Goal: Task Accomplishment & Management: Use online tool/utility

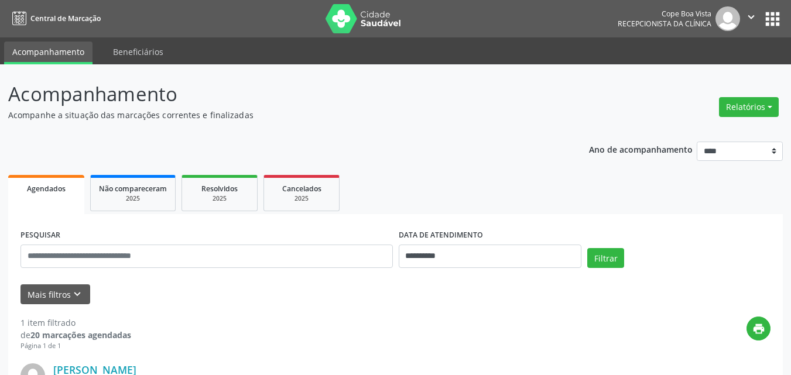
click at [71, 293] on icon "keyboard_arrow_down" at bounding box center [77, 294] width 13 height 13
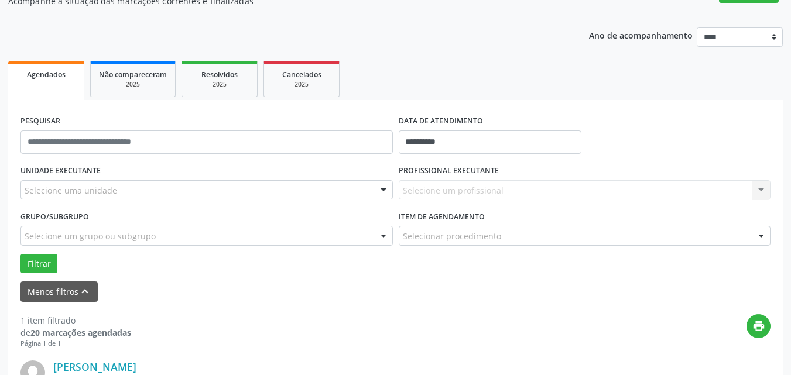
scroll to position [117, 0]
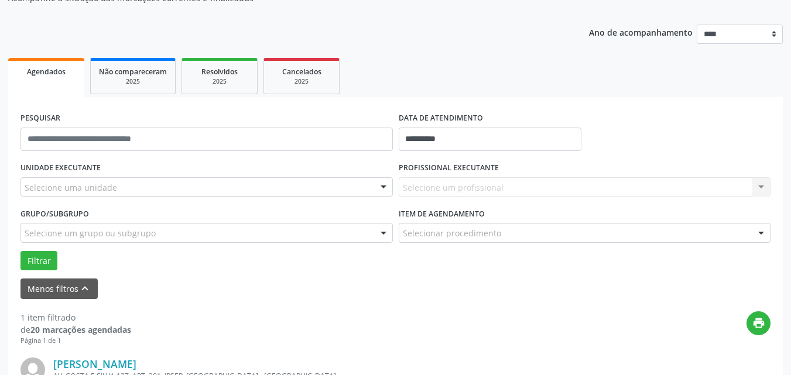
click at [105, 180] on div "Selecione uma unidade" at bounding box center [206, 187] width 372 height 20
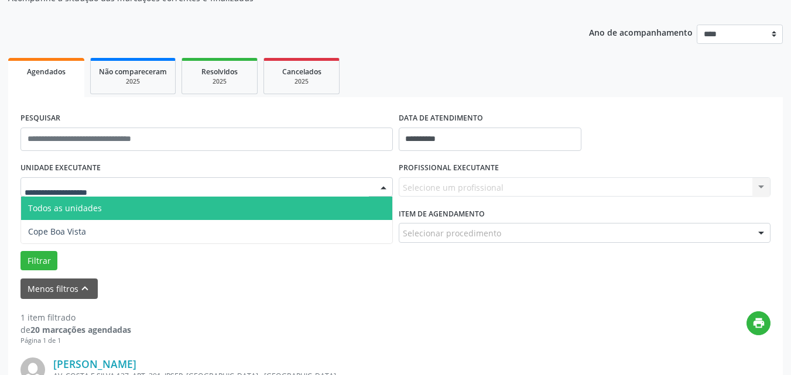
click at [102, 220] on span "Cope Boa Vista" at bounding box center [206, 231] width 371 height 23
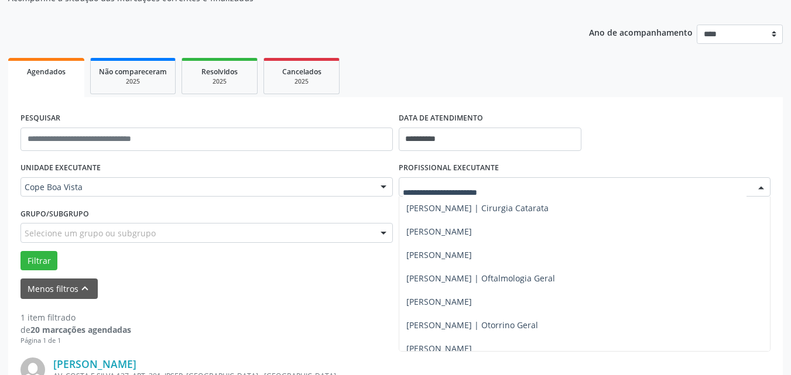
scroll to position [993, 0]
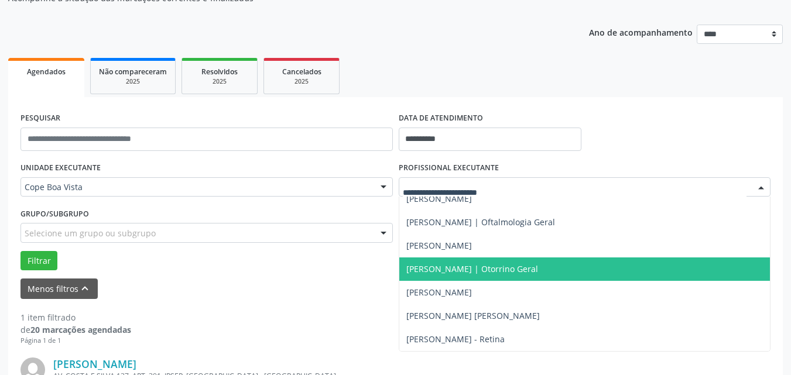
click at [478, 270] on span "[PERSON_NAME] | Otorrino Geral" at bounding box center [472, 268] width 132 height 11
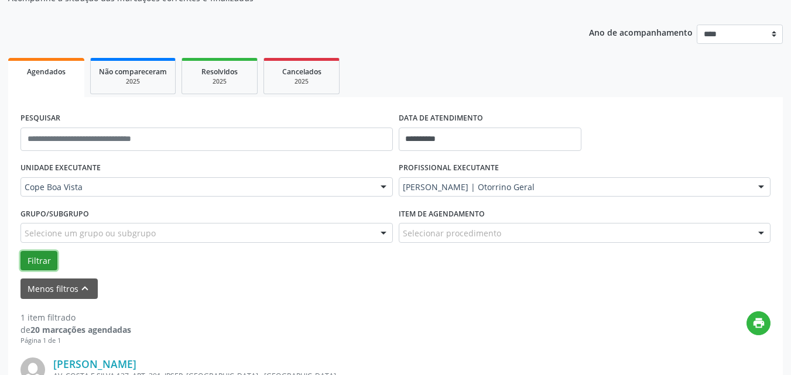
click at [41, 259] on button "Filtrar" at bounding box center [38, 261] width 37 height 20
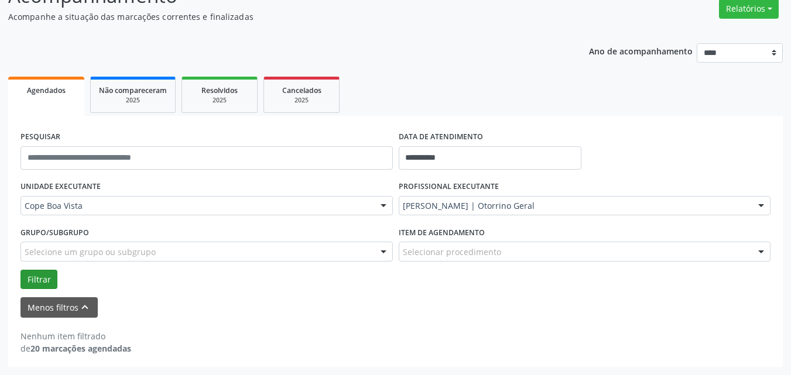
scroll to position [98, 0]
click at [27, 274] on button "Filtrar" at bounding box center [38, 280] width 37 height 20
click at [28, 274] on button "Filtrar" at bounding box center [38, 280] width 37 height 20
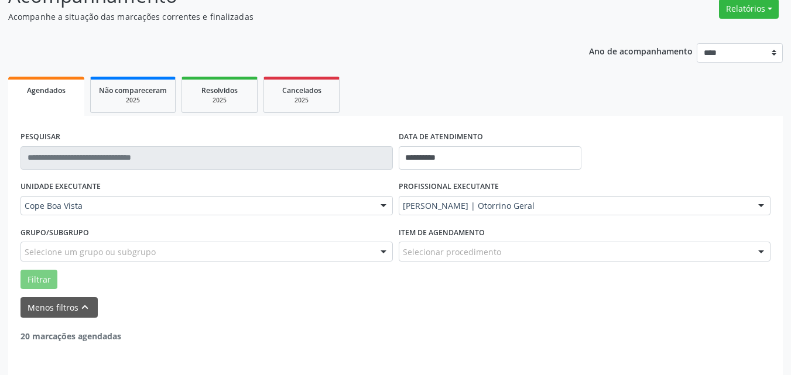
click at [28, 274] on button "Filtrar" at bounding box center [38, 280] width 37 height 20
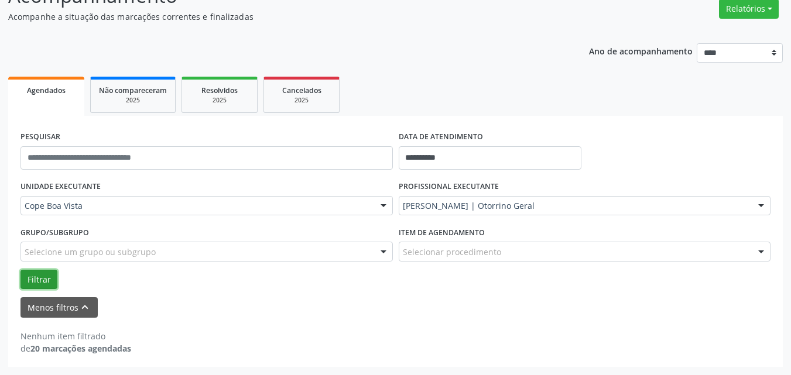
click at [28, 274] on button "Filtrar" at bounding box center [38, 280] width 37 height 20
click at [52, 281] on button "Filtrar" at bounding box center [38, 280] width 37 height 20
click at [50, 281] on button "Filtrar" at bounding box center [38, 280] width 37 height 20
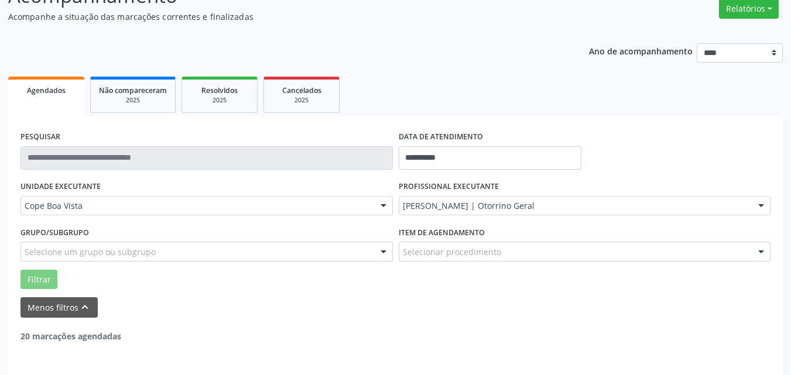
click at [50, 281] on button "Filtrar" at bounding box center [38, 280] width 37 height 20
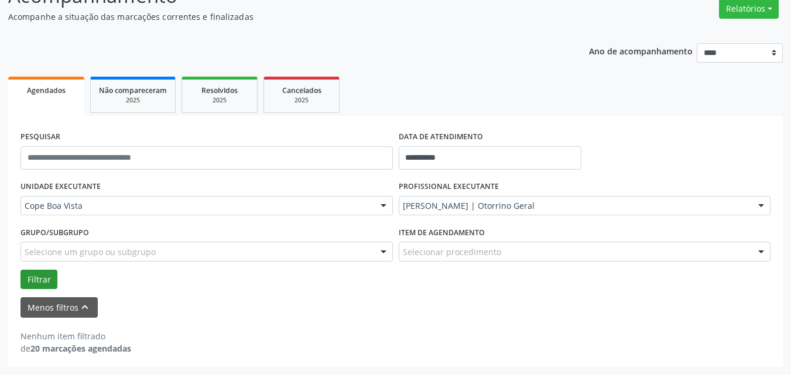
click at [50, 281] on button "Filtrar" at bounding box center [38, 280] width 37 height 20
click at [51, 274] on button "Filtrar" at bounding box center [38, 280] width 37 height 20
click at [47, 274] on button "Filtrar" at bounding box center [38, 280] width 37 height 20
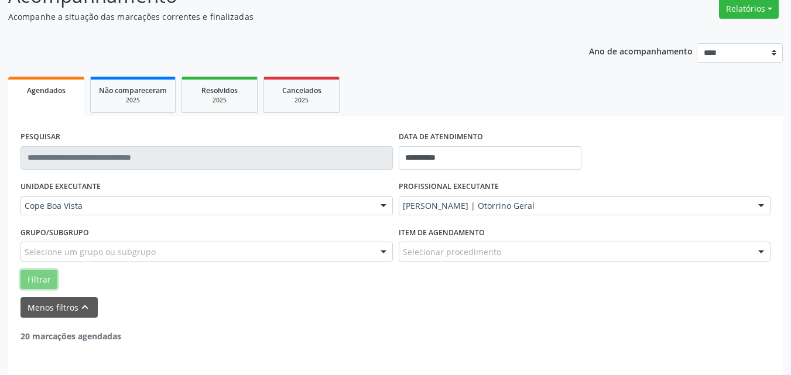
click at [47, 274] on button "Filtrar" at bounding box center [38, 280] width 37 height 20
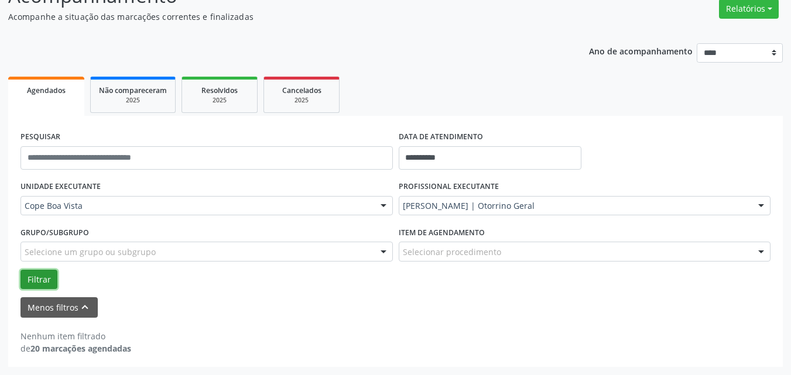
click at [42, 275] on button "Filtrar" at bounding box center [38, 280] width 37 height 20
click at [42, 276] on button "Filtrar" at bounding box center [38, 280] width 37 height 20
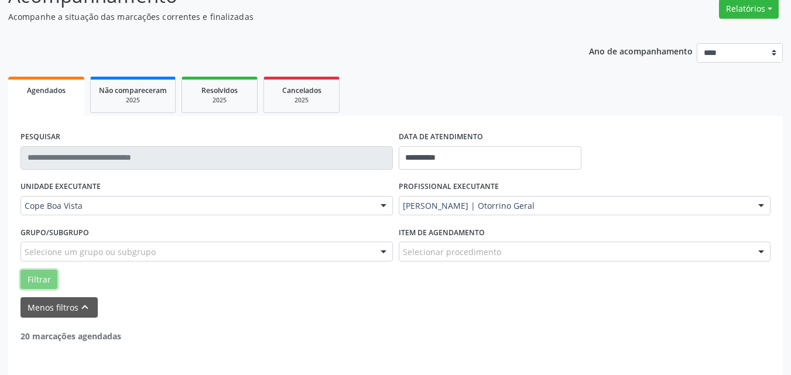
click at [42, 276] on button "Filtrar" at bounding box center [38, 280] width 37 height 20
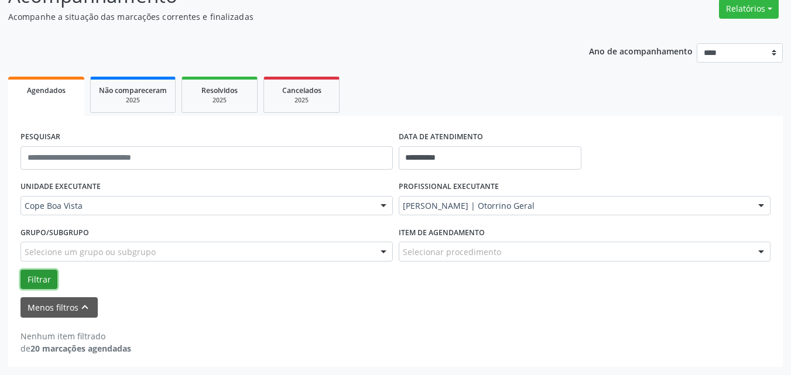
click at [42, 276] on button "Filtrar" at bounding box center [38, 280] width 37 height 20
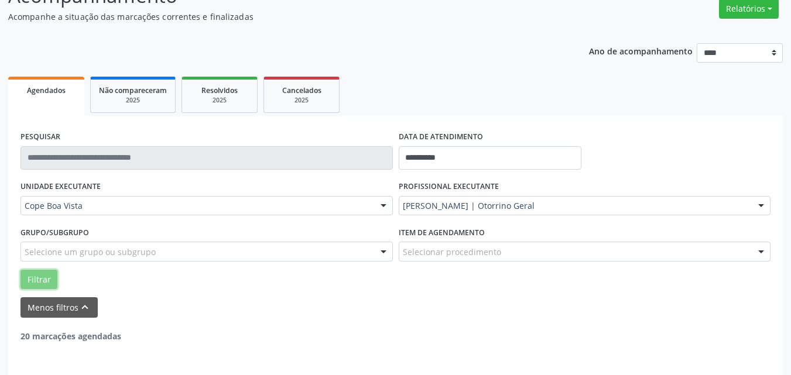
click at [42, 276] on button "Filtrar" at bounding box center [38, 280] width 37 height 20
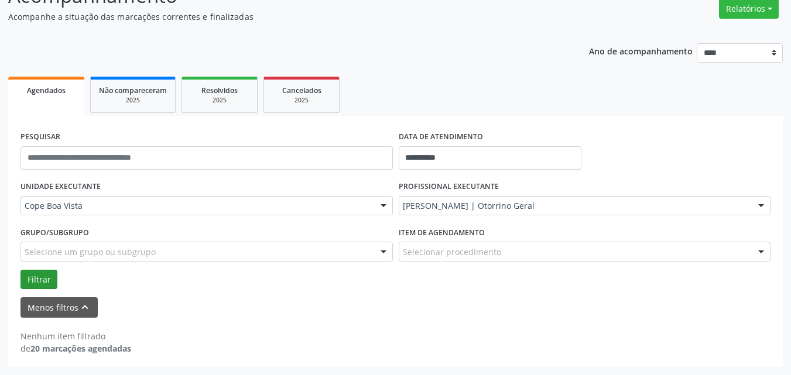
click at [42, 276] on button "Filtrar" at bounding box center [38, 280] width 37 height 20
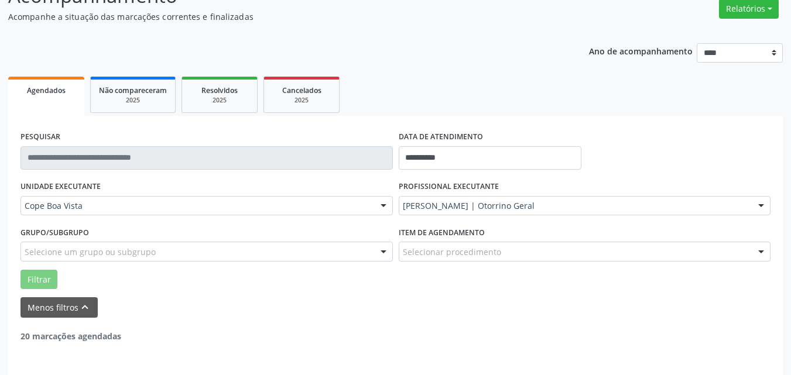
click at [42, 276] on button "Filtrar" at bounding box center [38, 280] width 37 height 20
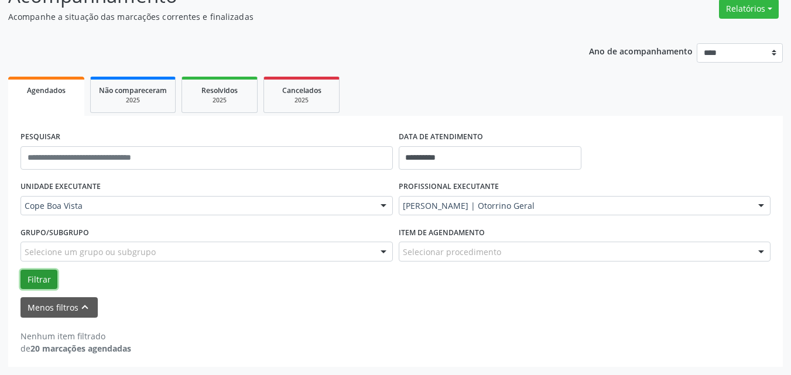
click at [42, 276] on button "Filtrar" at bounding box center [38, 280] width 37 height 20
click at [751, 12] on button "Relatórios" at bounding box center [749, 9] width 60 height 20
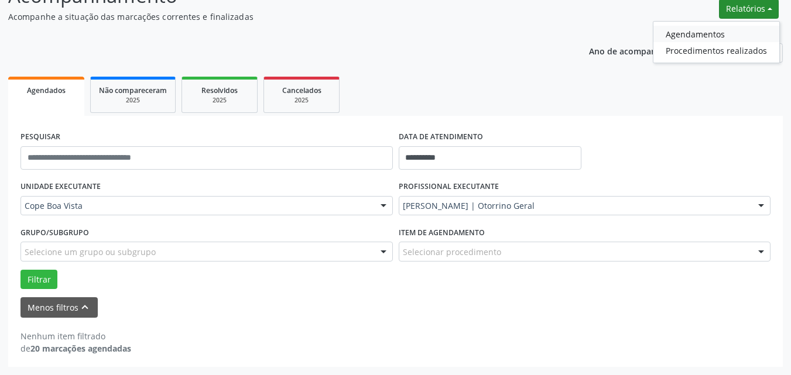
click at [703, 36] on link "Agendamentos" at bounding box center [716, 34] width 126 height 16
select select "*"
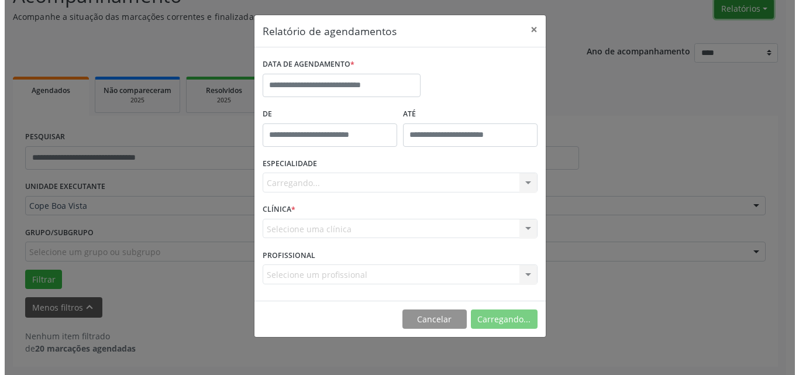
scroll to position [97, 0]
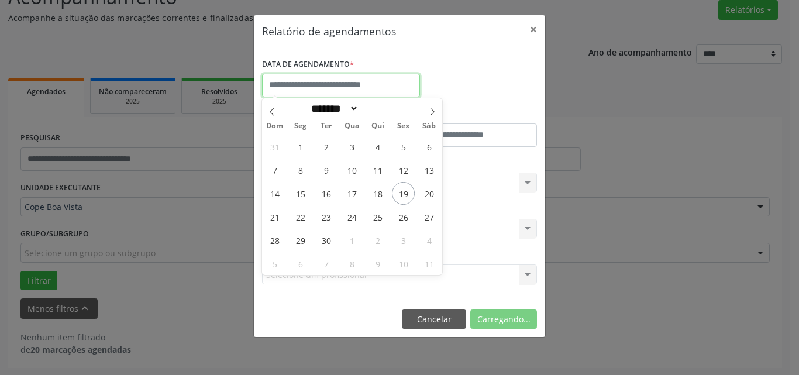
click at [386, 90] on input "text" at bounding box center [341, 85] width 158 height 23
click at [305, 212] on span "22" at bounding box center [300, 216] width 23 height 23
type input "**********"
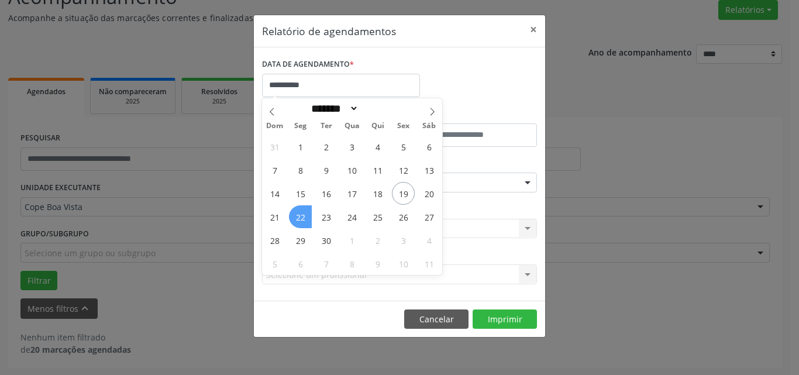
click at [305, 212] on span "22" at bounding box center [300, 216] width 23 height 23
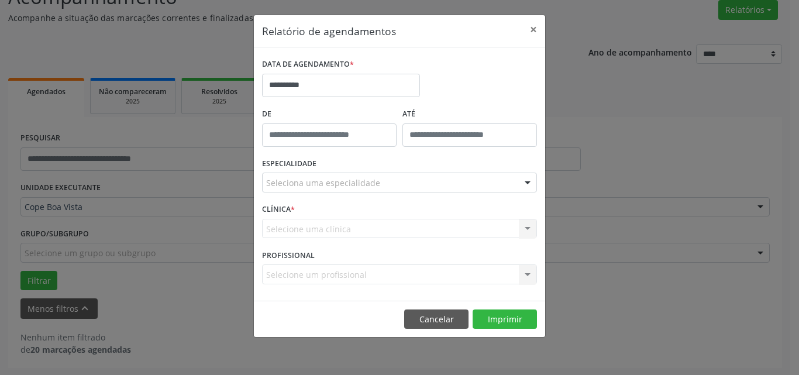
click at [394, 183] on div "Seleciona uma especialidade" at bounding box center [399, 183] width 275 height 20
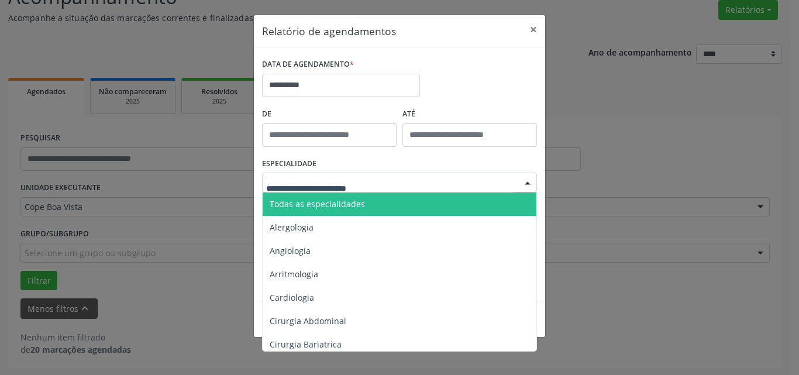
click at [374, 197] on span "Todas as especialidades" at bounding box center [401, 204] width 276 height 23
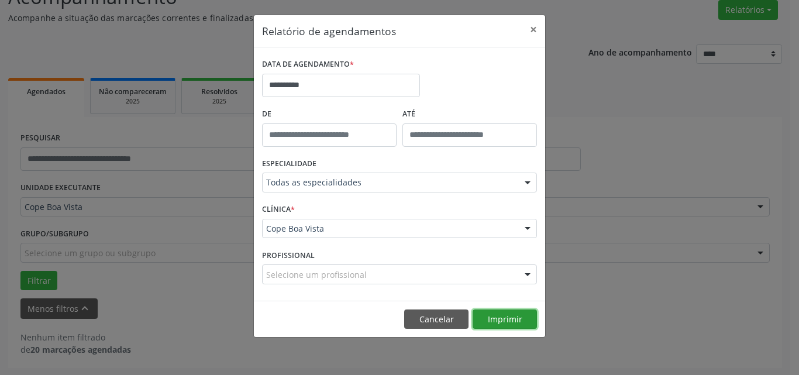
click at [519, 315] on button "Imprimir" at bounding box center [505, 320] width 64 height 20
